Goal: Information Seeking & Learning: Learn about a topic

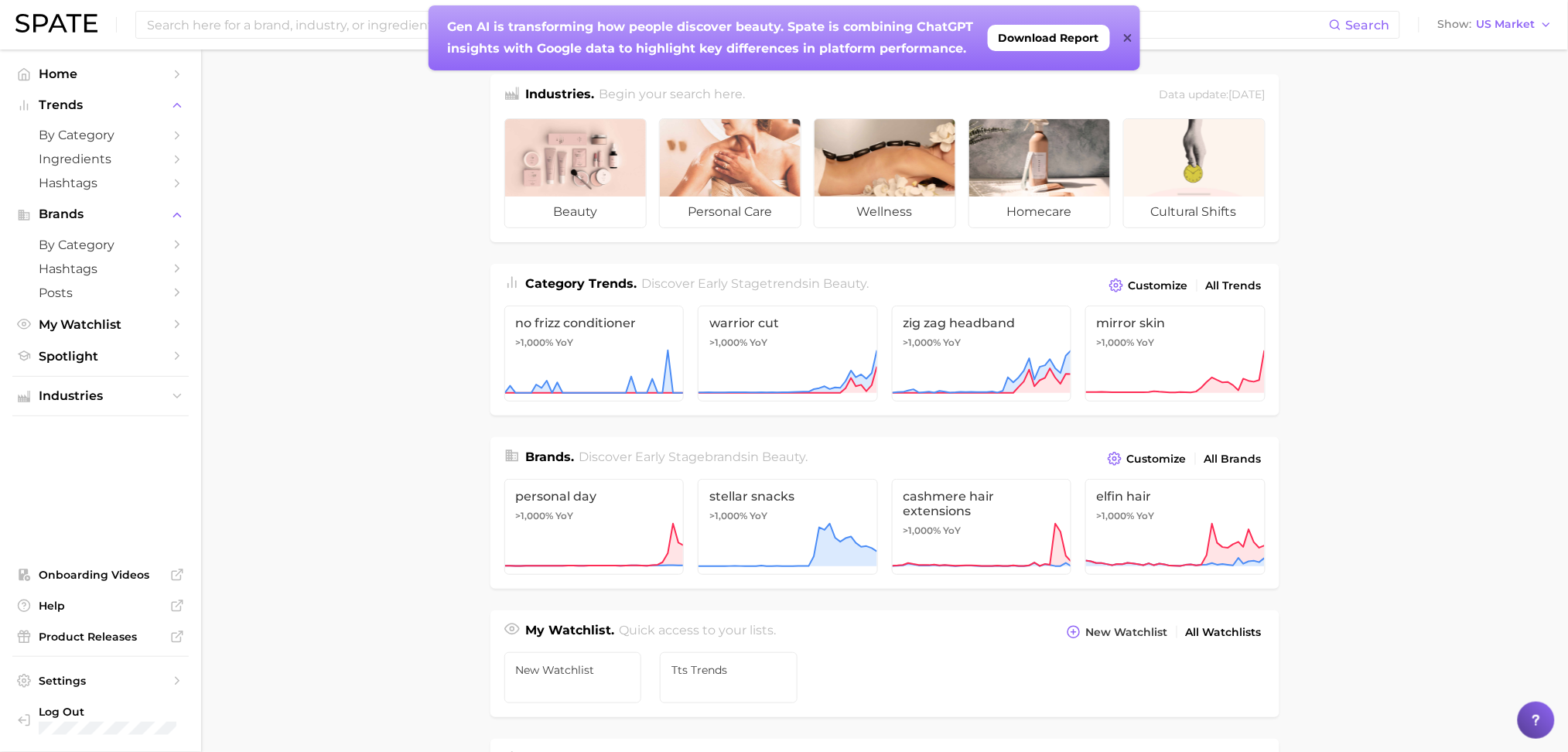
click at [191, 23] on input at bounding box center [737, 25] width 1184 height 26
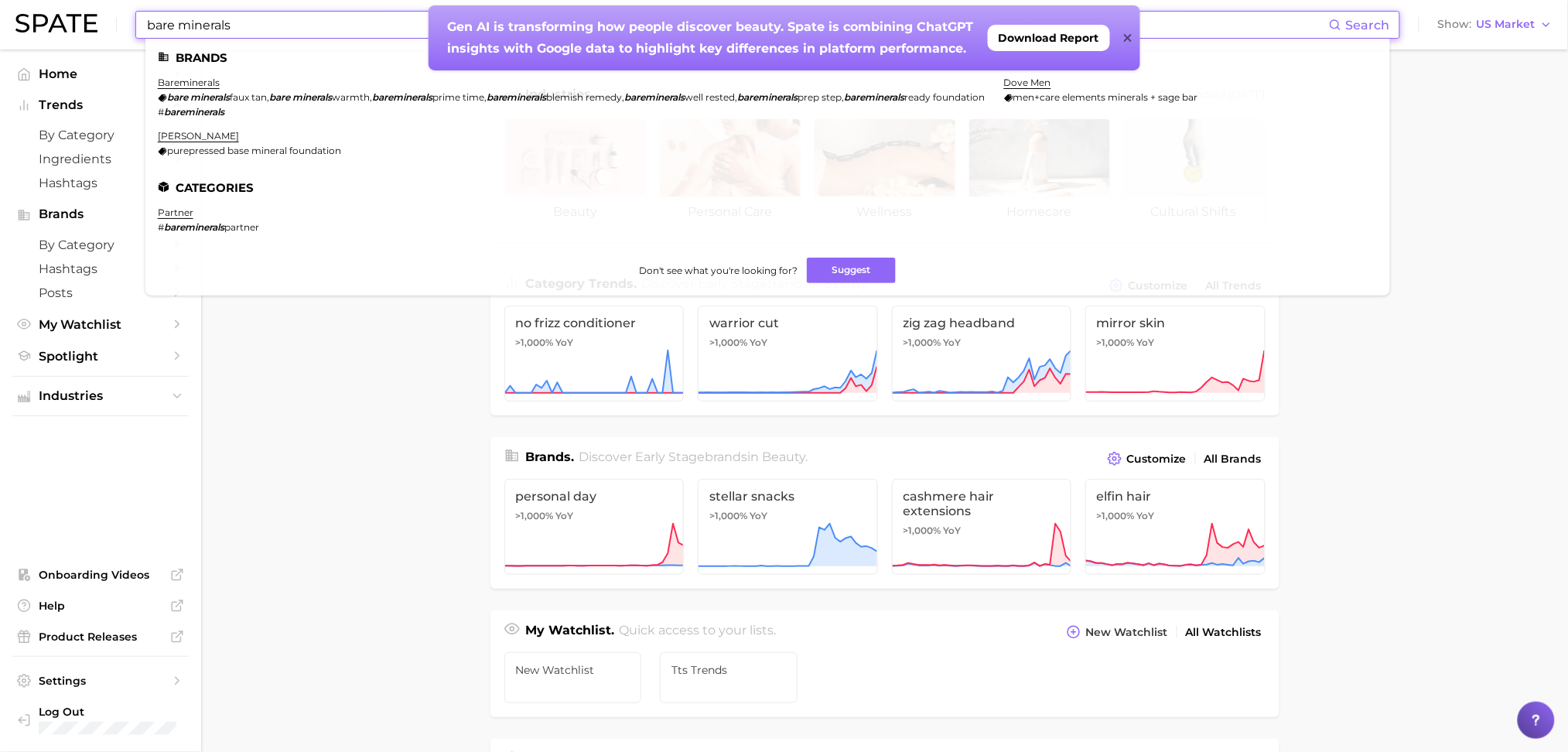
type input "bare minerals"
click at [1122, 36] on div "Gen AI is transforming how people discover beauty. Spate is combining ChatGPT i…" at bounding box center [784, 37] width 711 height 65
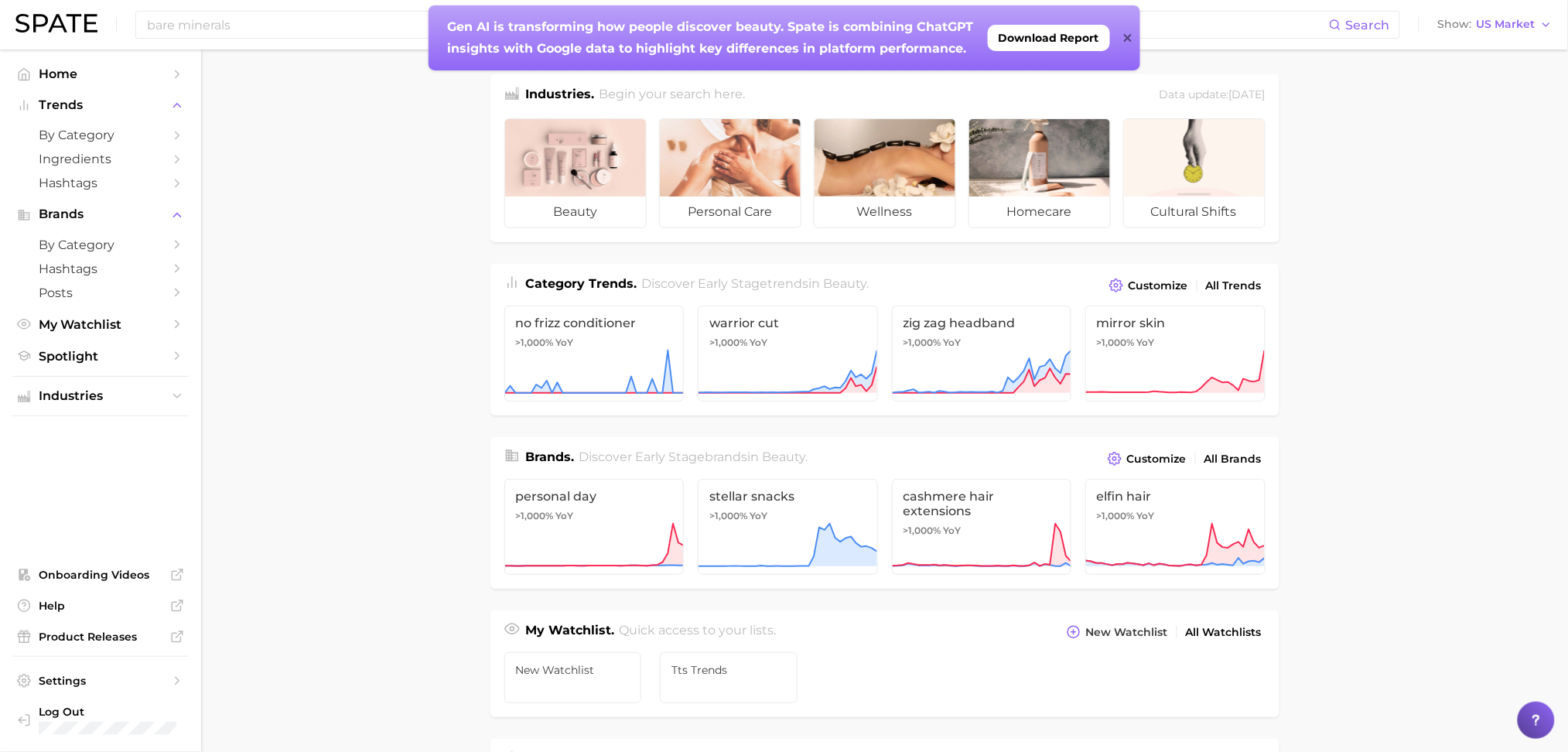
click at [1128, 32] on icon at bounding box center [1128, 38] width 8 height 12
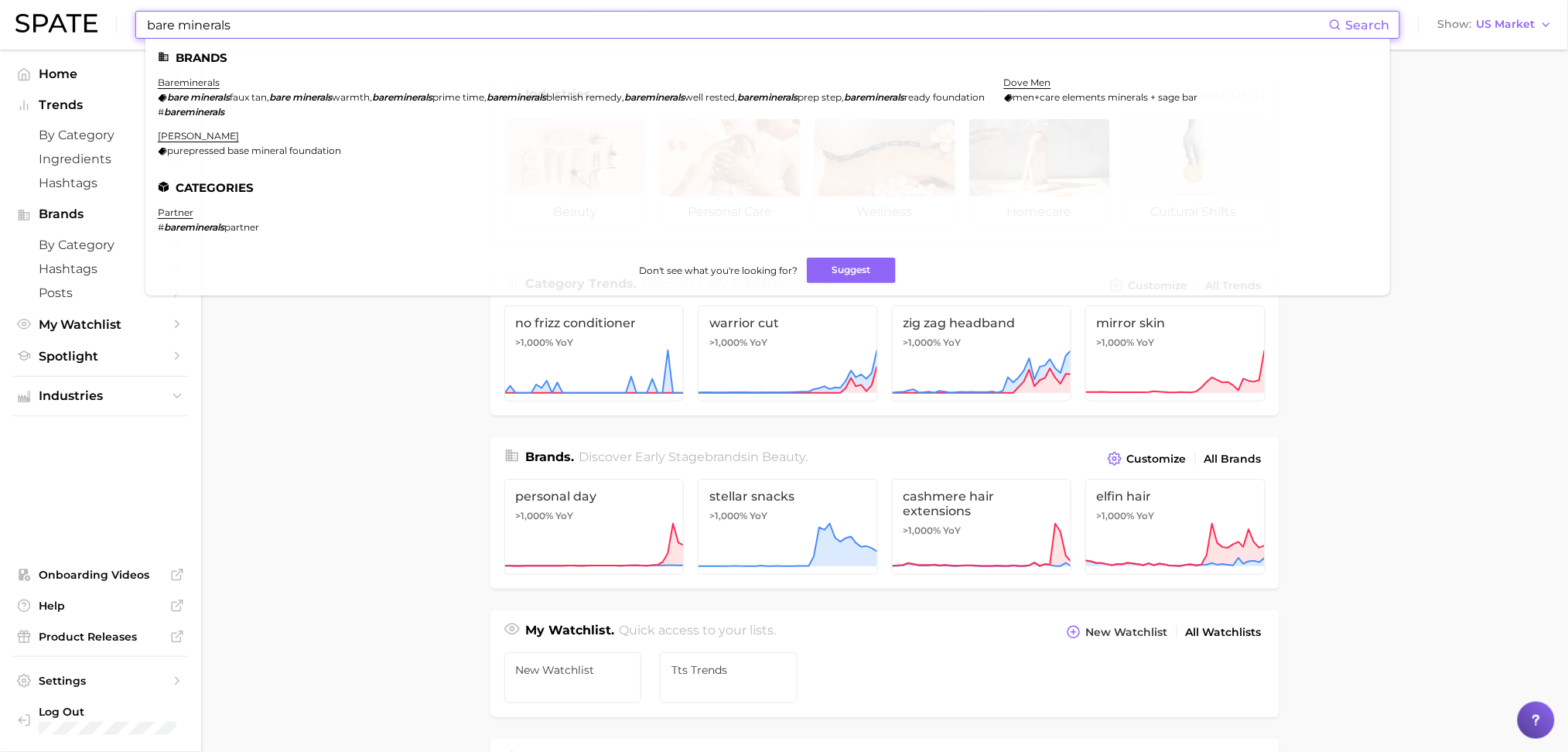
click at [277, 15] on input "bare minerals" at bounding box center [737, 25] width 1184 height 26
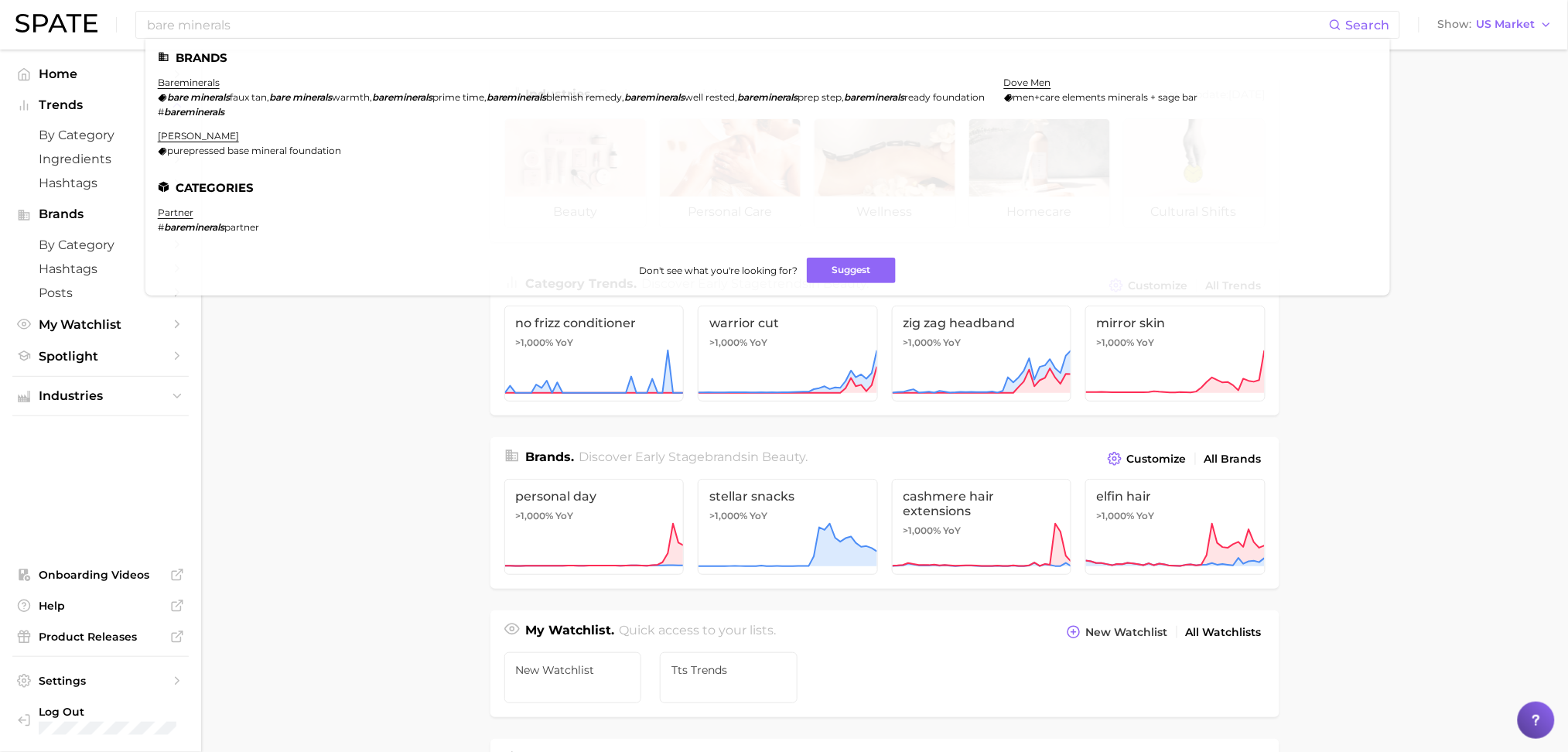
click at [173, 82] on link "bareminerals" at bounding box center [189, 83] width 62 height 12
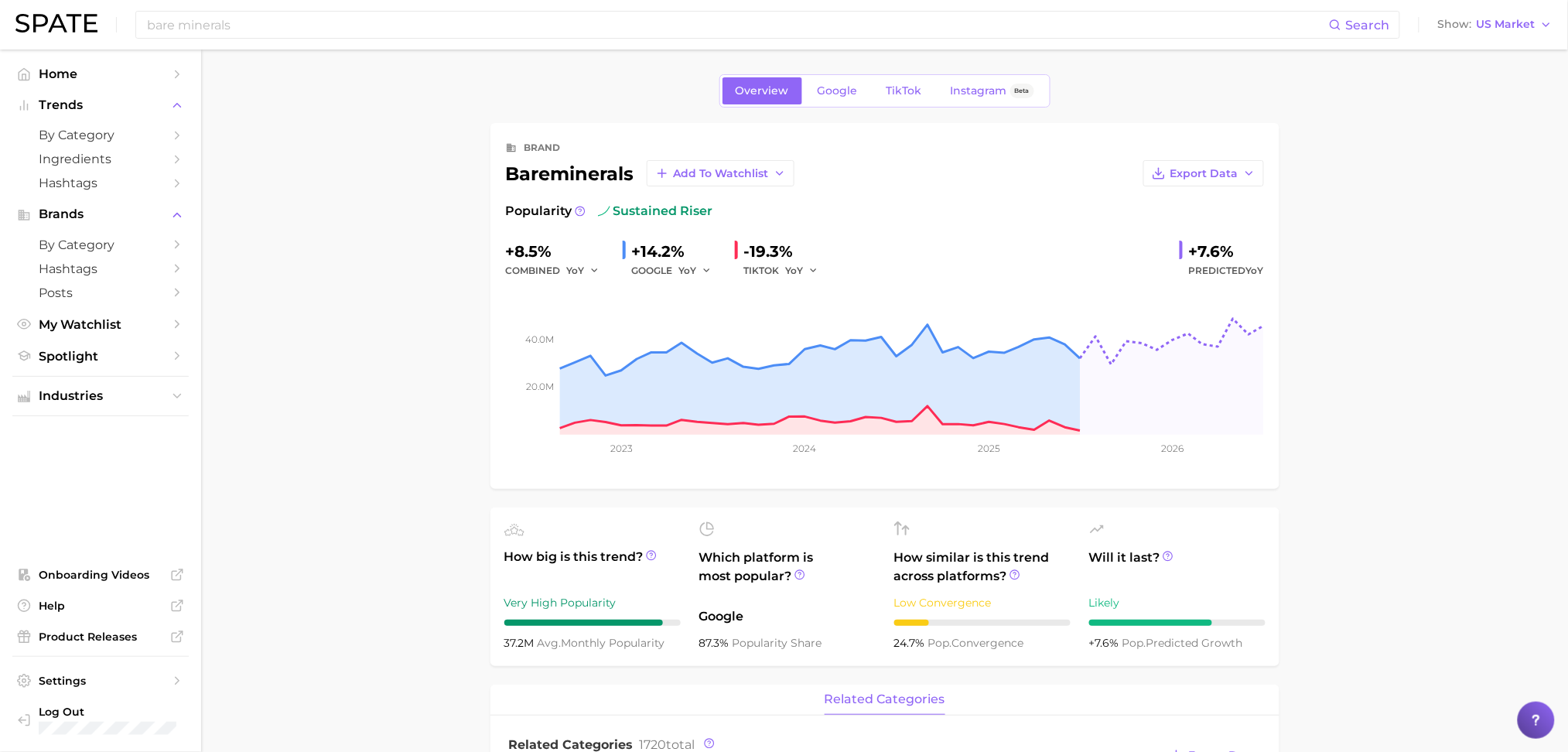
click at [830, 101] on link "Google" at bounding box center [838, 91] width 67 height 27
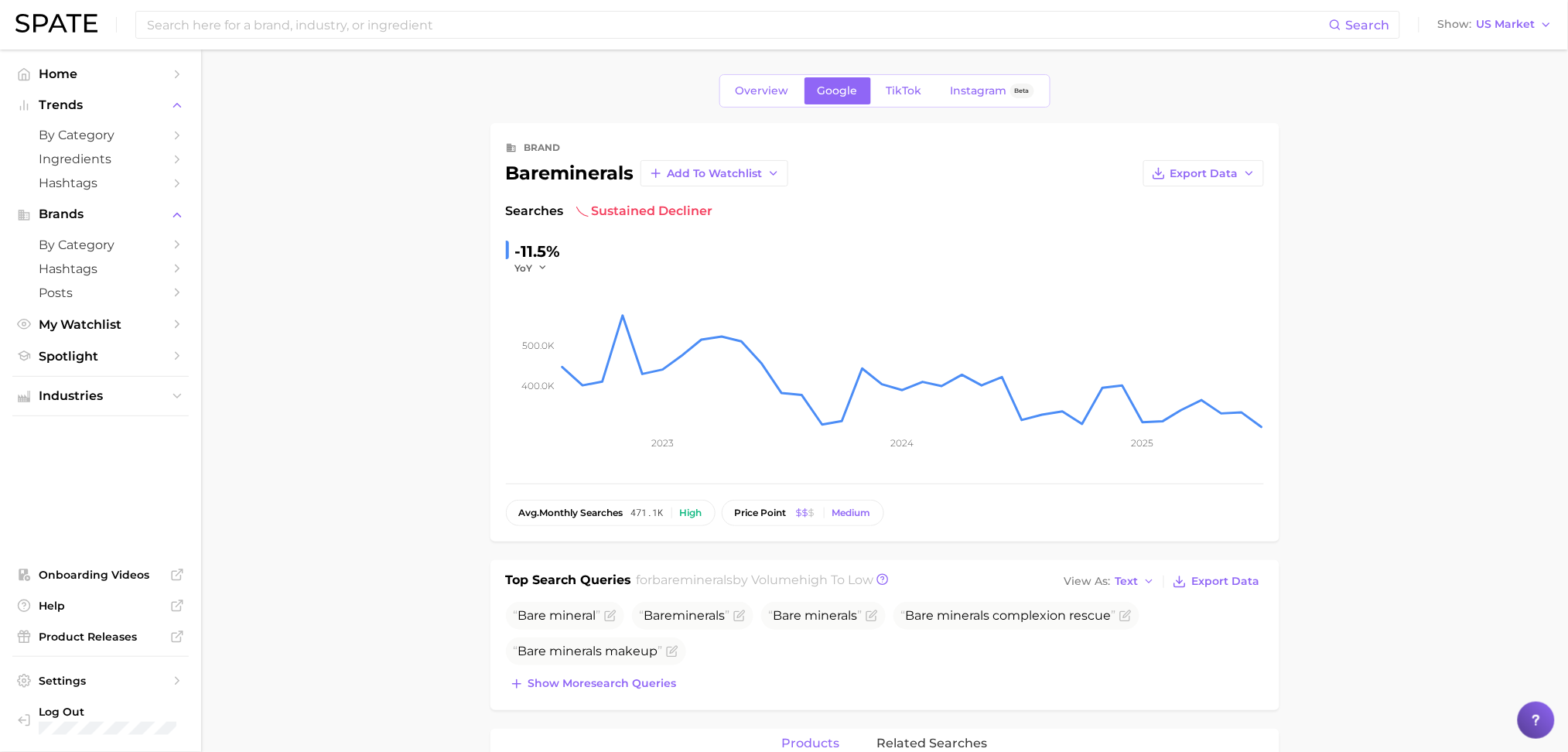
click at [888, 79] on link "TikTok" at bounding box center [904, 91] width 62 height 27
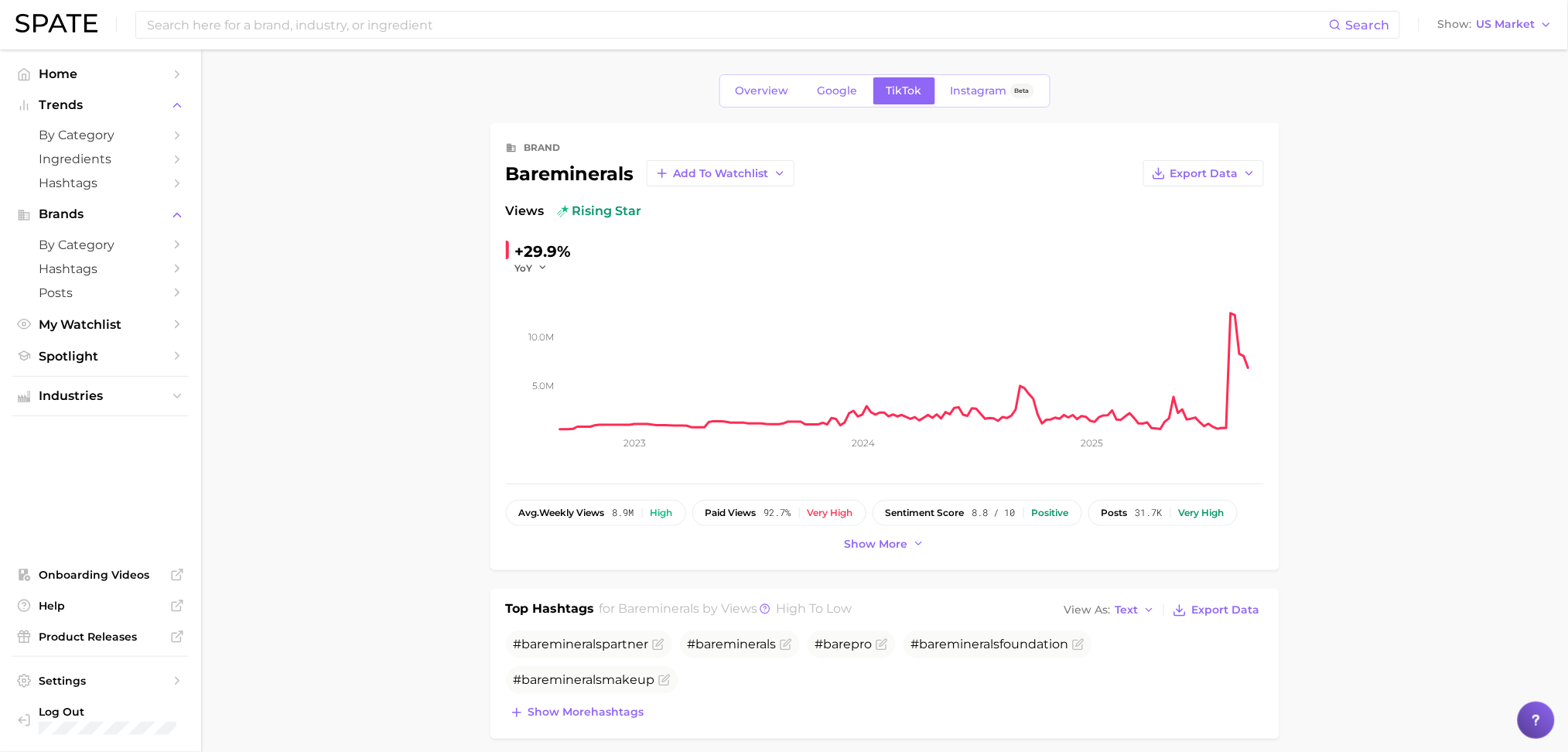
click at [994, 94] on span "Instagram" at bounding box center [979, 91] width 57 height 13
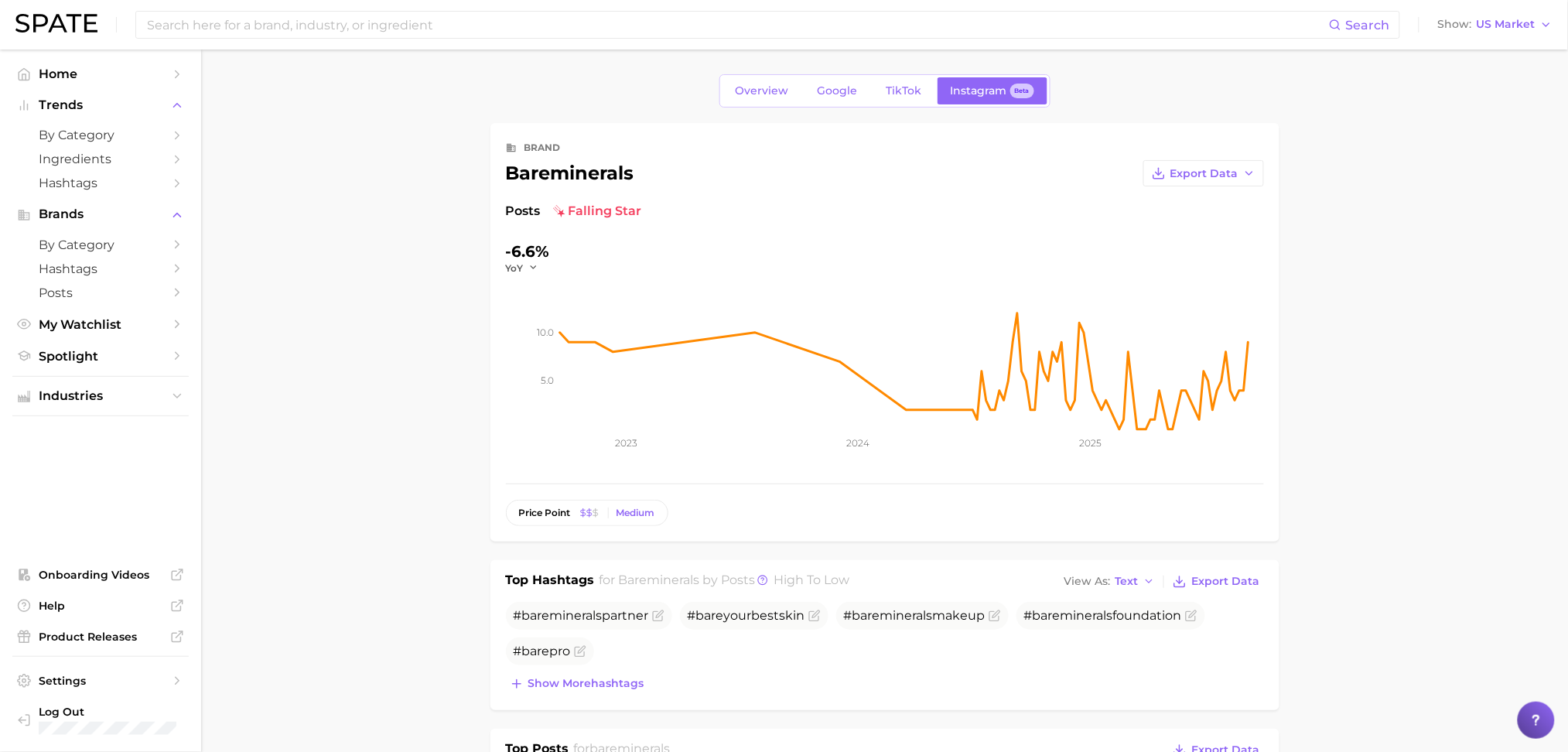
click at [832, 89] on span "Google" at bounding box center [838, 91] width 40 height 13
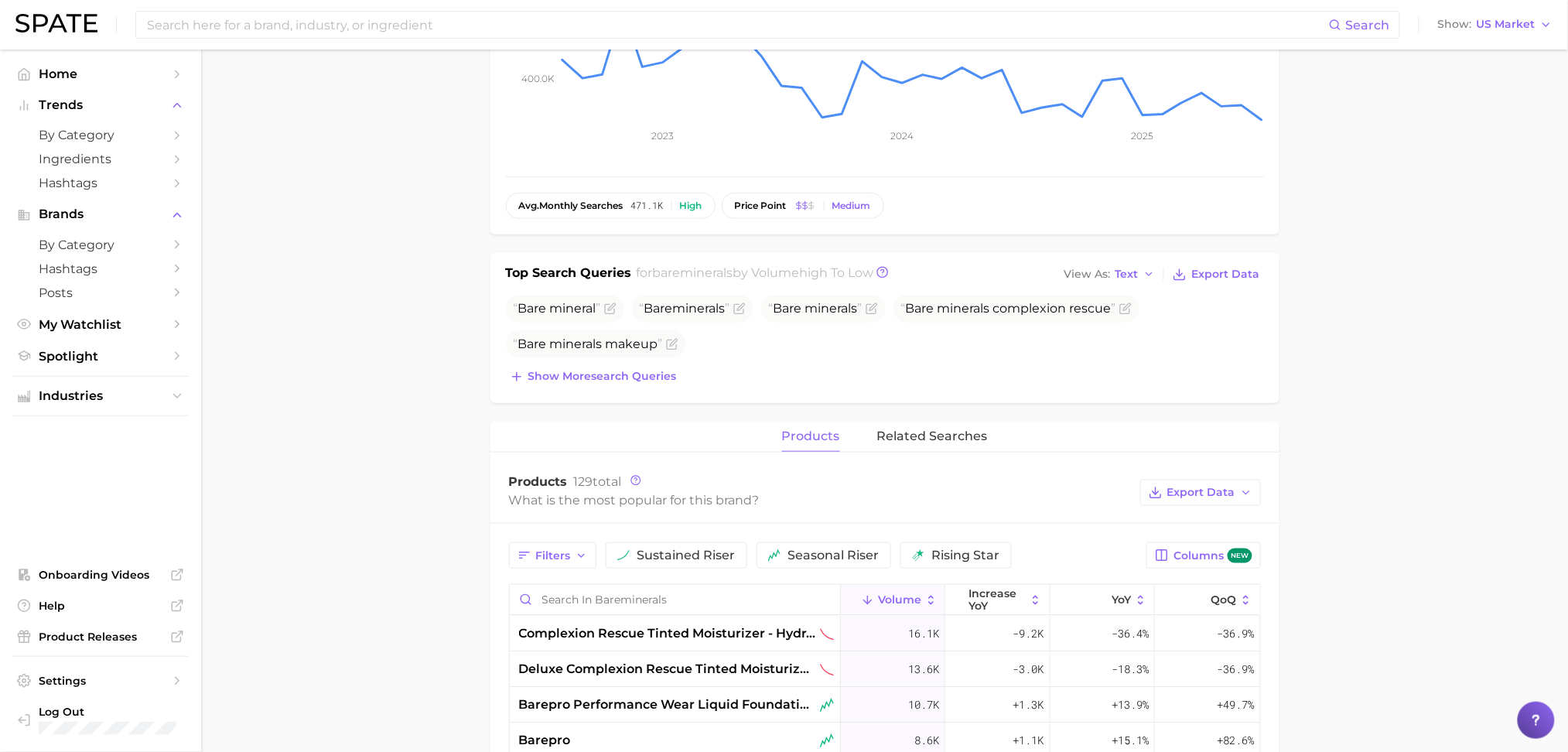
scroll to position [412, 0]
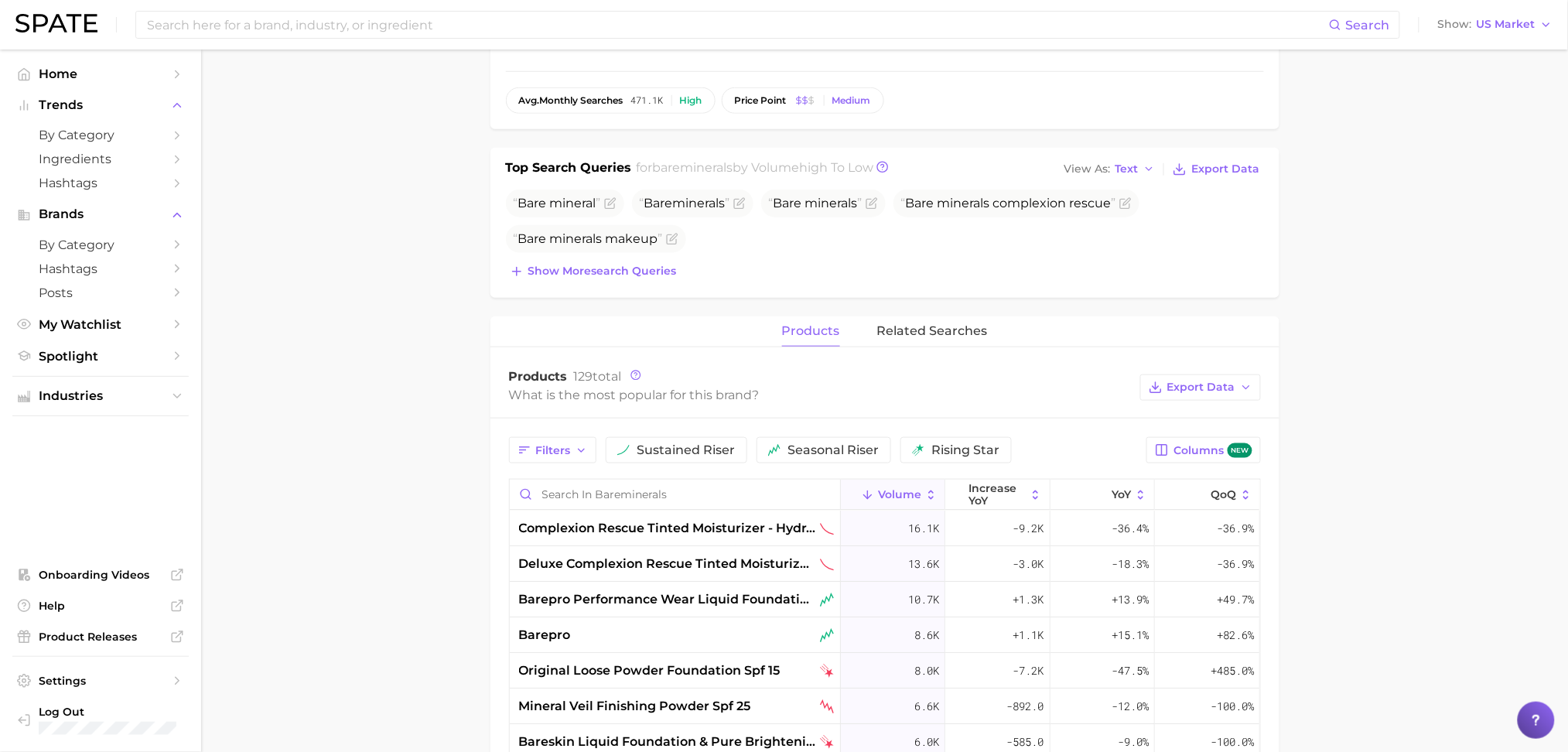
click at [350, 516] on main "Overview Google TikTok Instagram Beta brand bareminerals Add to Watchlist Expor…" at bounding box center [884, 481] width 1367 height 1689
